Goal: Task Accomplishment & Management: Manage account settings

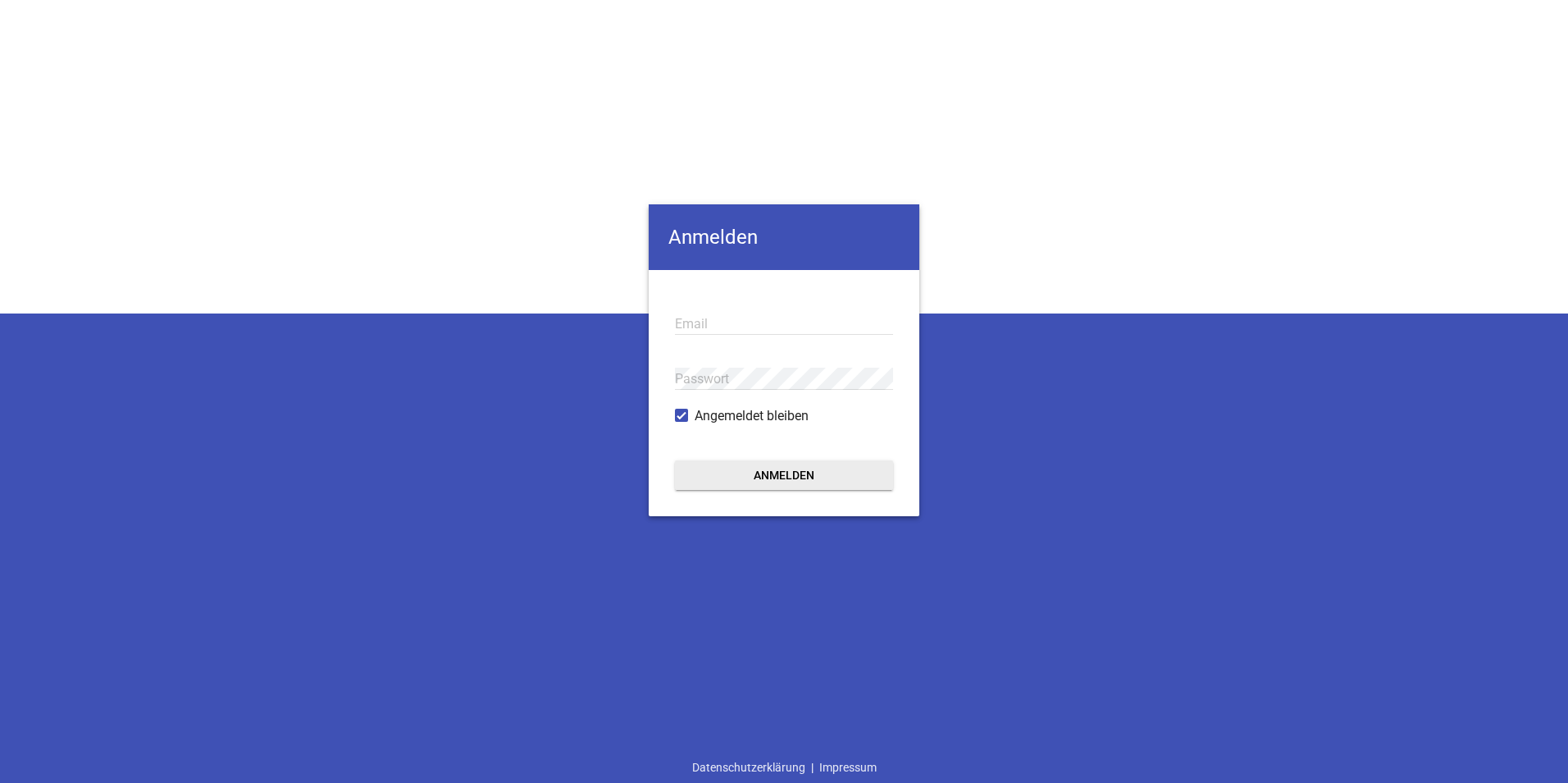
type input "[EMAIL_ADDRESS][DOMAIN_NAME]"
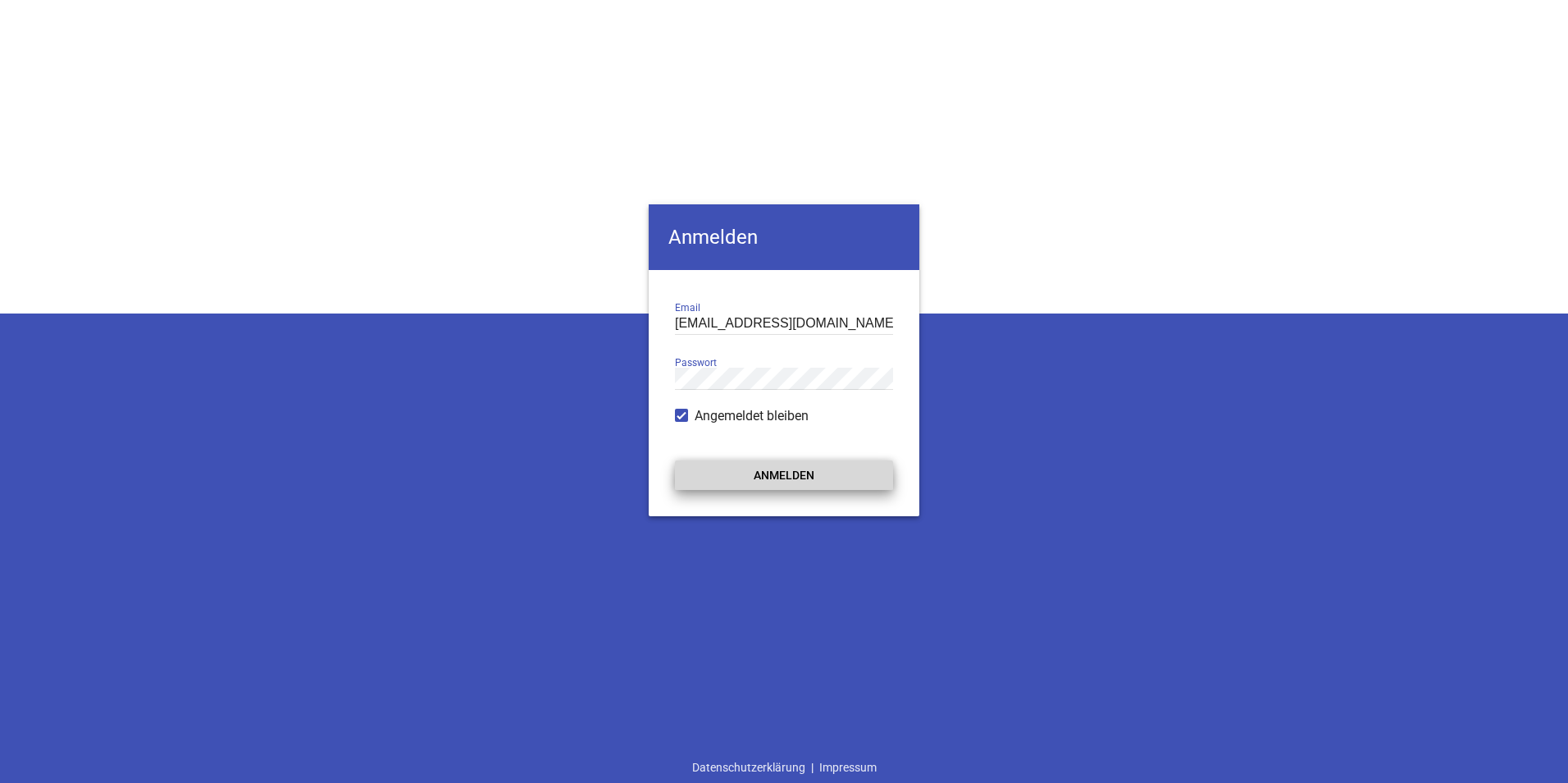
click at [759, 481] on button "Anmelden" at bounding box center [784, 474] width 218 height 30
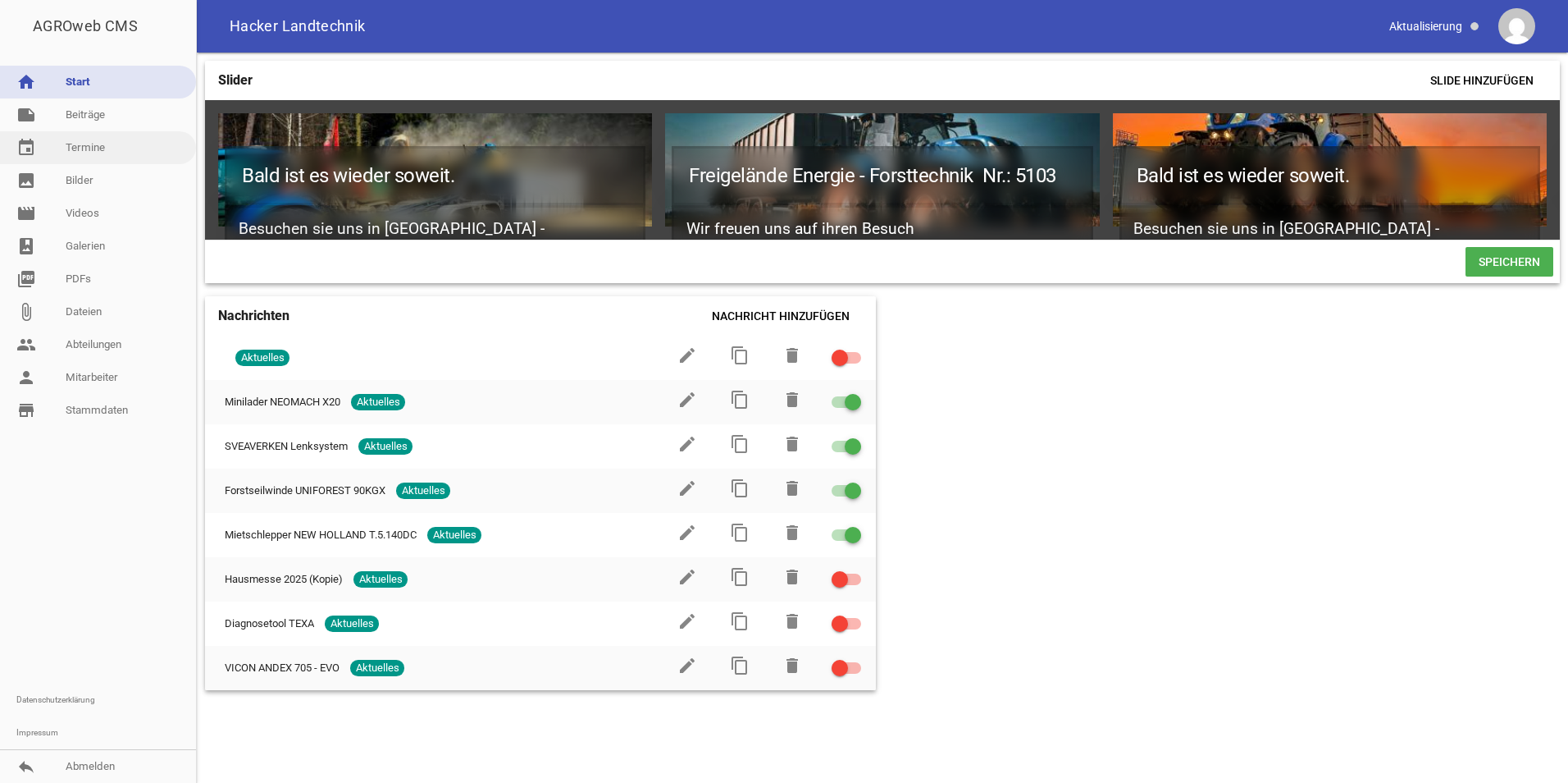
click at [88, 148] on link "event Termine" at bounding box center [98, 147] width 196 height 33
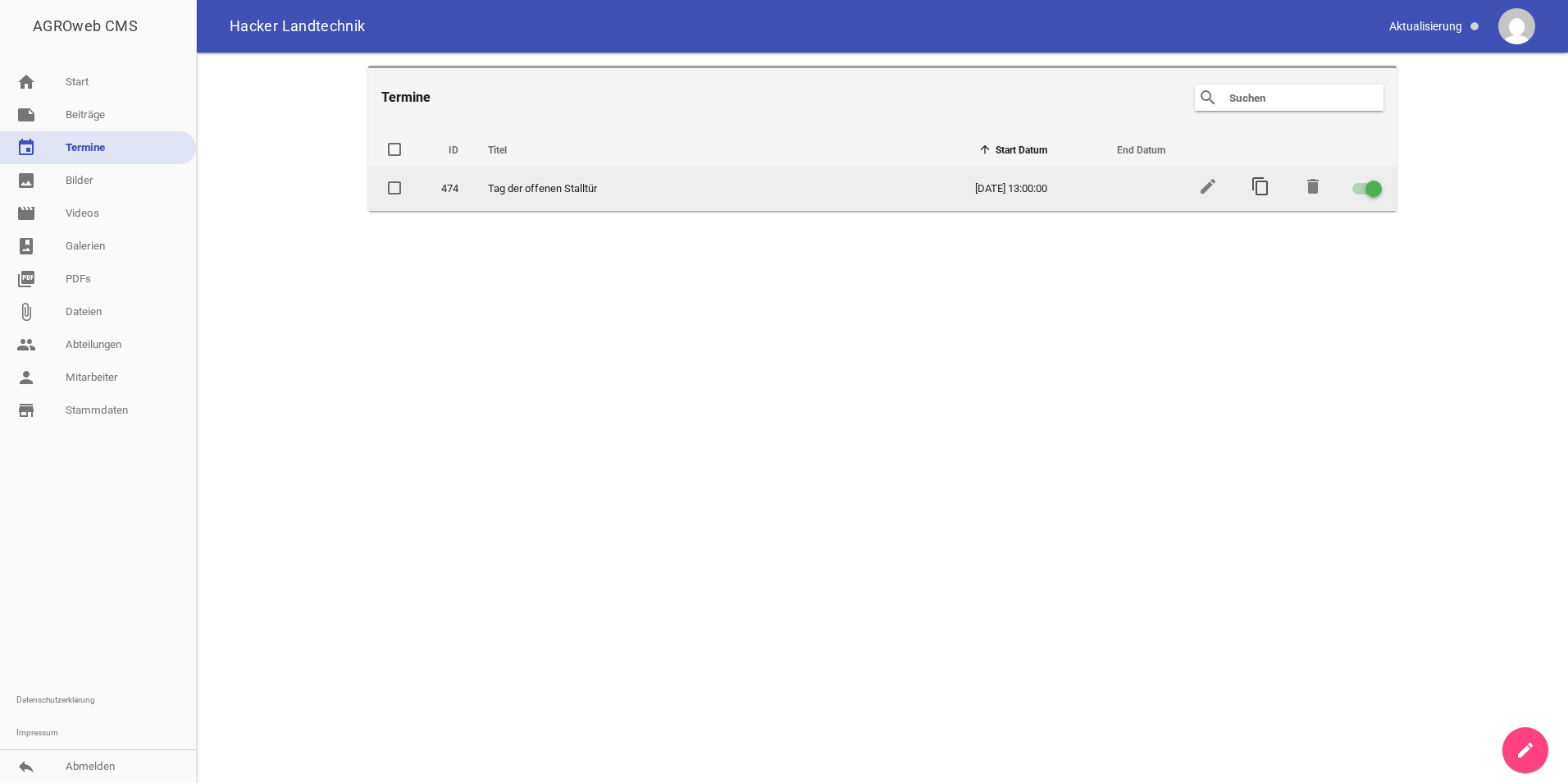
click at [1262, 185] on icon "content_copy" at bounding box center [1260, 186] width 19 height 19
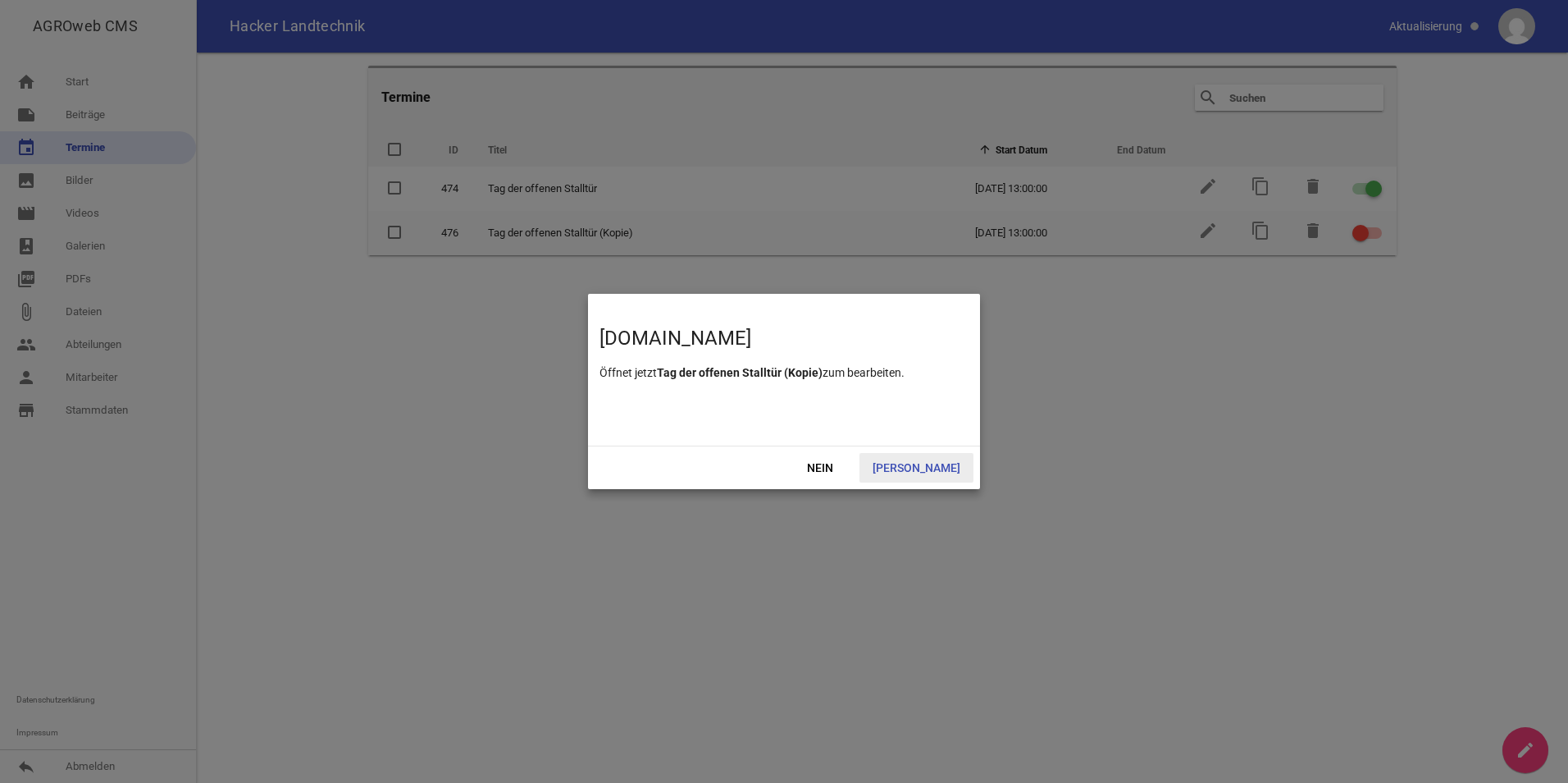
click at [922, 472] on span "[PERSON_NAME]" at bounding box center [916, 468] width 114 height 30
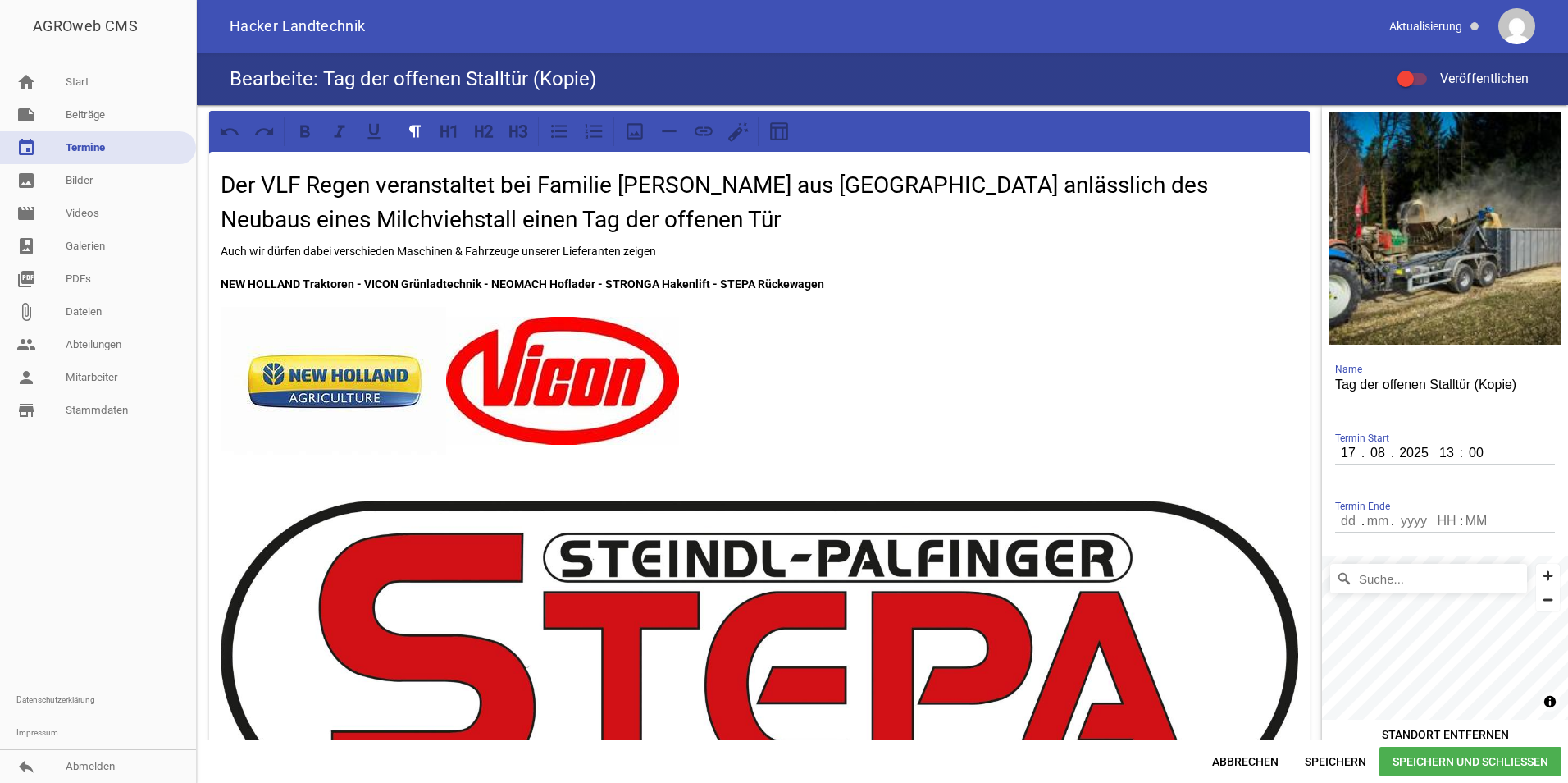
click at [81, 156] on link "event Termine" at bounding box center [98, 147] width 196 height 33
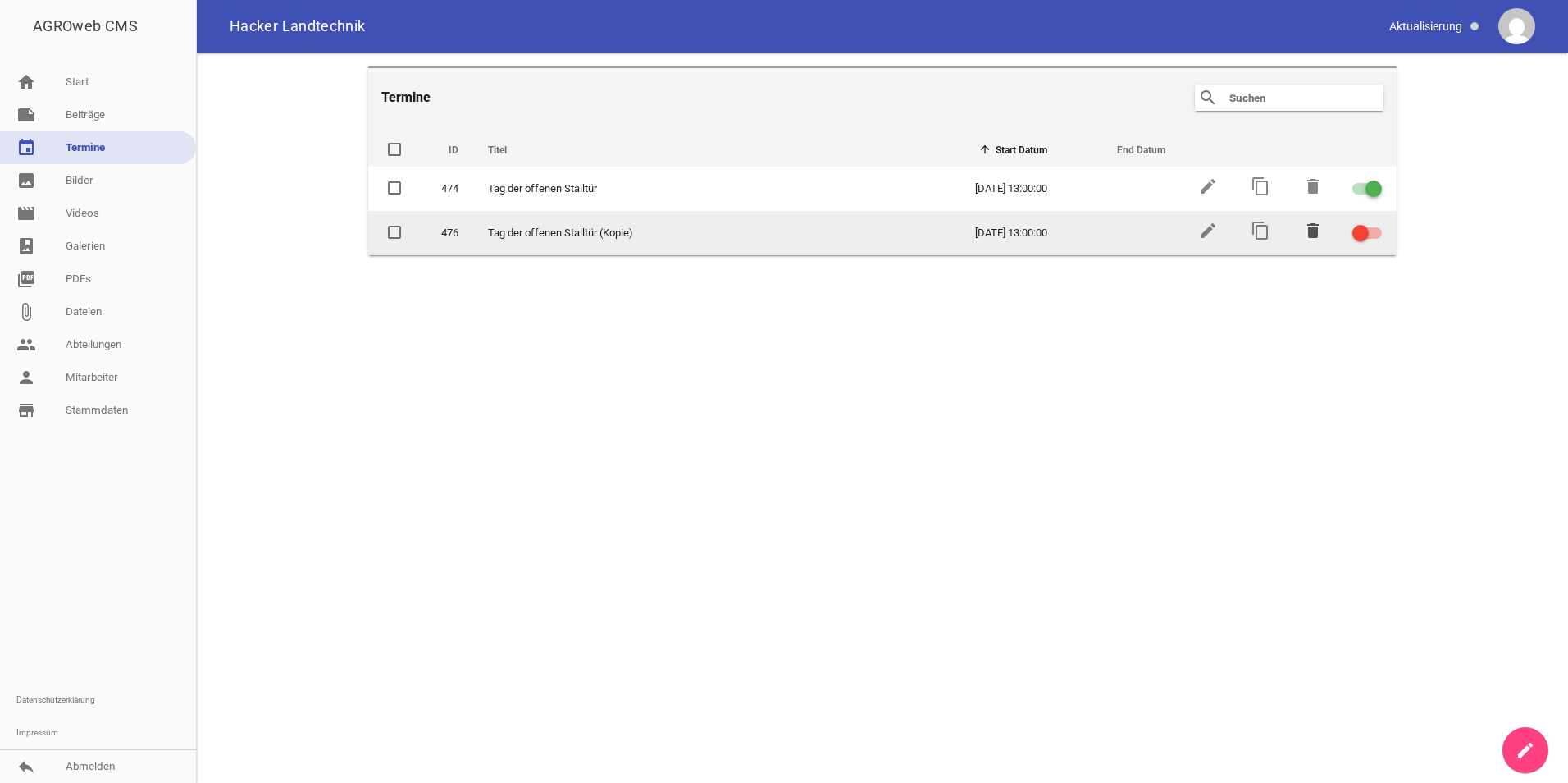
click at [1310, 229] on icon "delete" at bounding box center [1313, 230] width 19 height 19
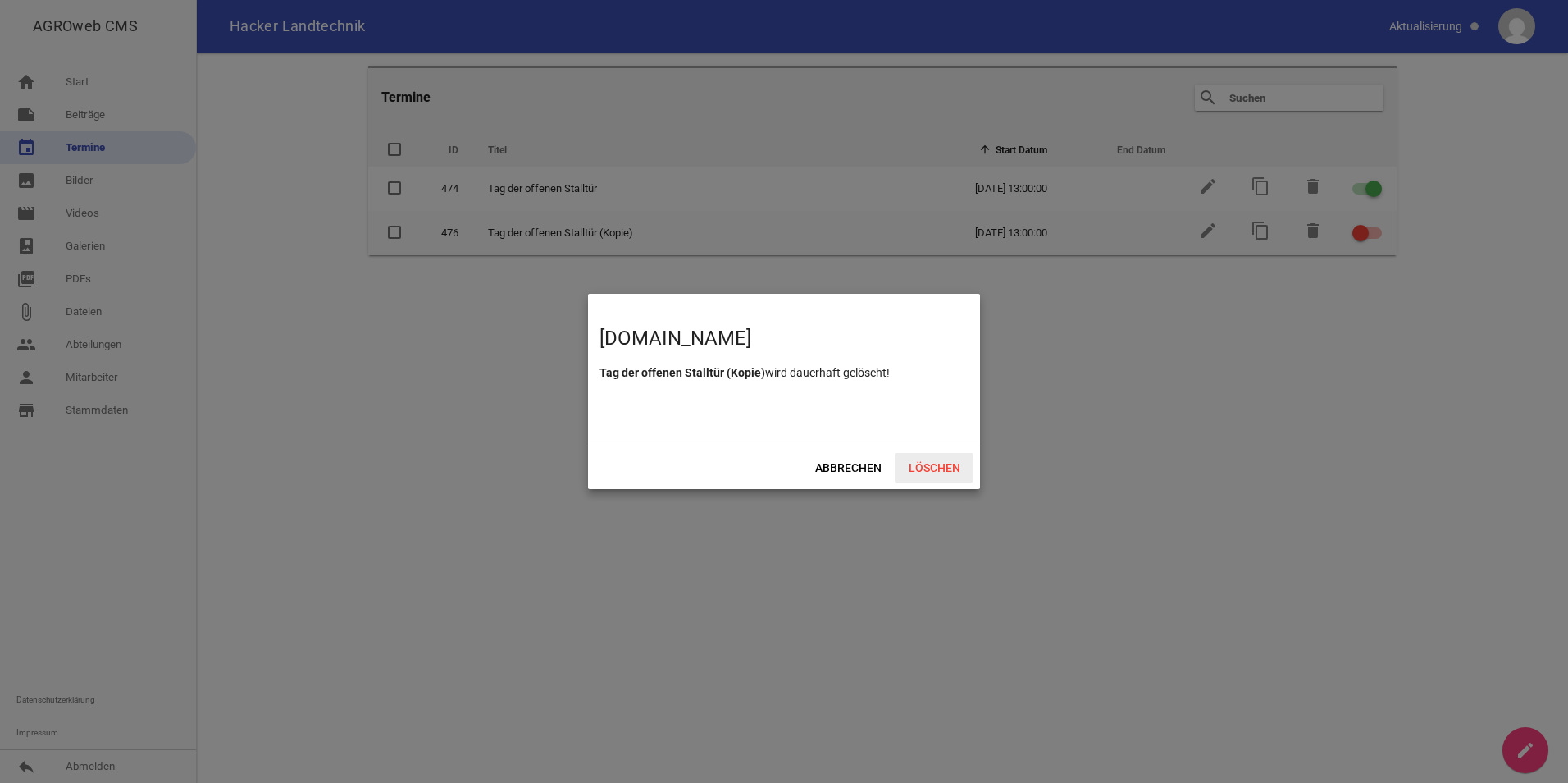
click at [901, 469] on span "Löschen" at bounding box center [934, 468] width 79 height 30
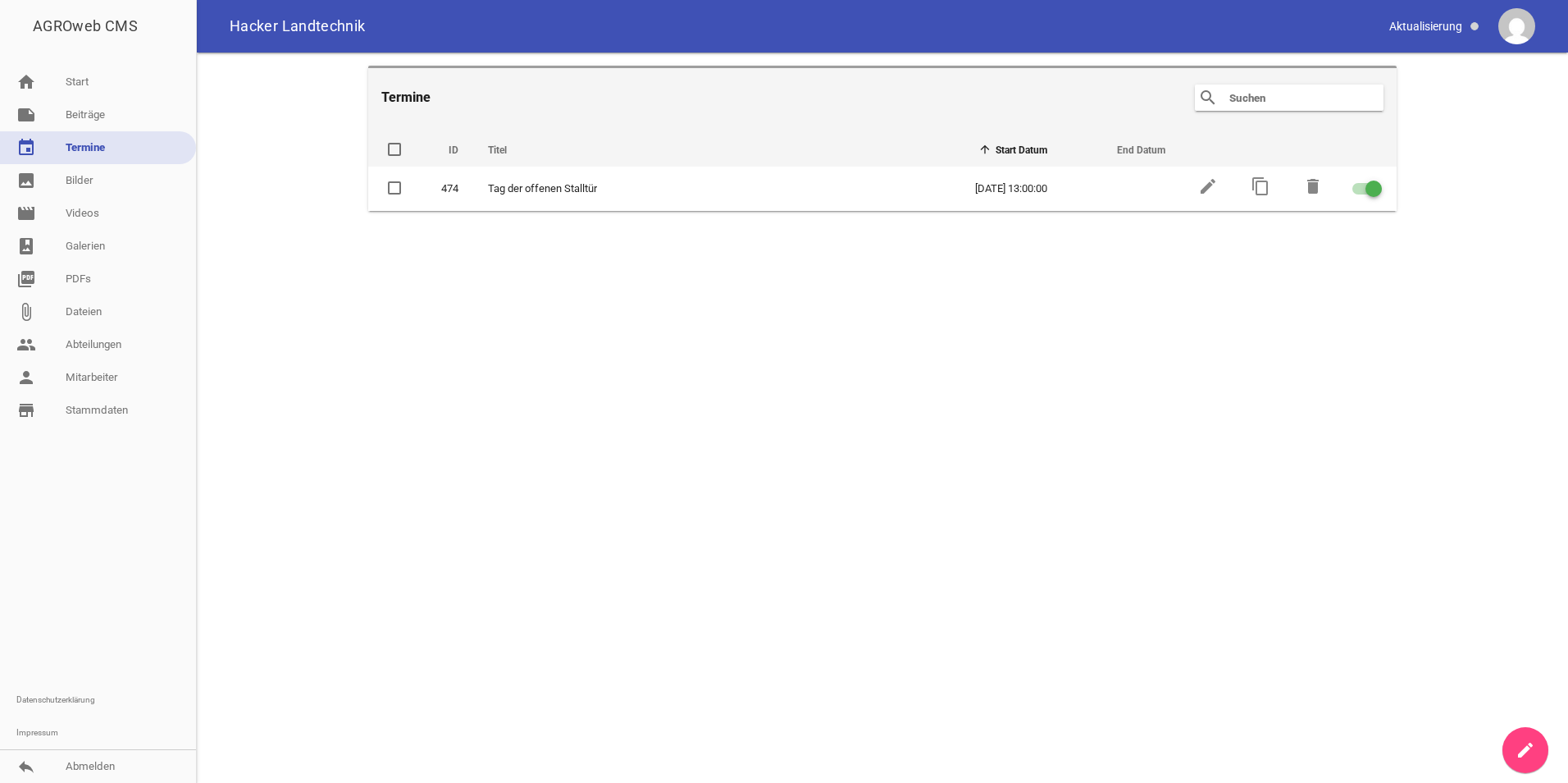
click at [1522, 758] on icon "create" at bounding box center [1525, 749] width 19 height 19
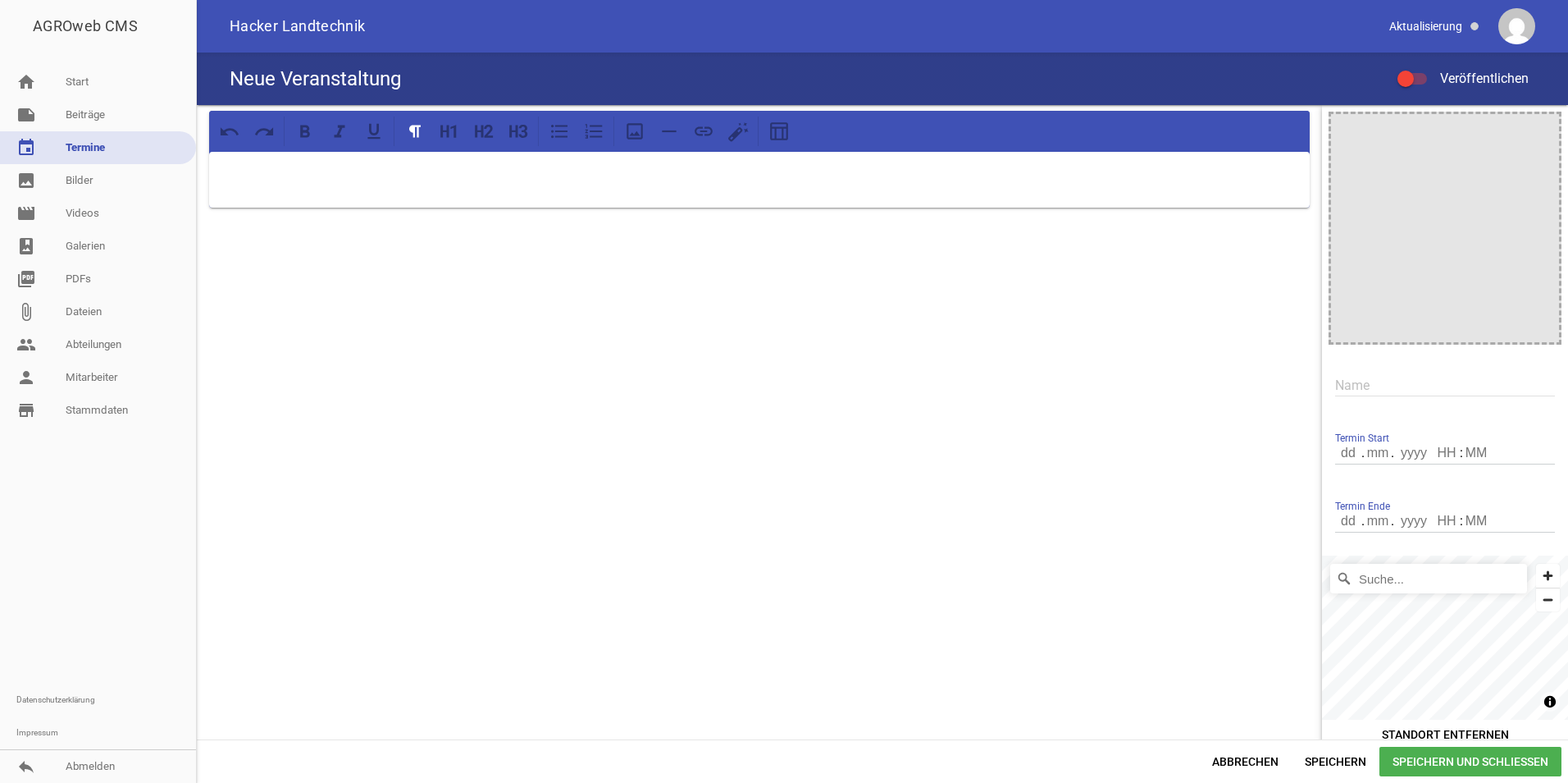
click at [358, 200] on div at bounding box center [759, 179] width 1101 height 56
click at [1423, 452] on input "number" at bounding box center [1413, 452] width 42 height 21
click at [1419, 216] on div at bounding box center [1445, 228] width 228 height 228
click at [1530, 140] on icon "image" at bounding box center [1542, 131] width 26 height 26
